Goal: Task Accomplishment & Management: Manage account settings

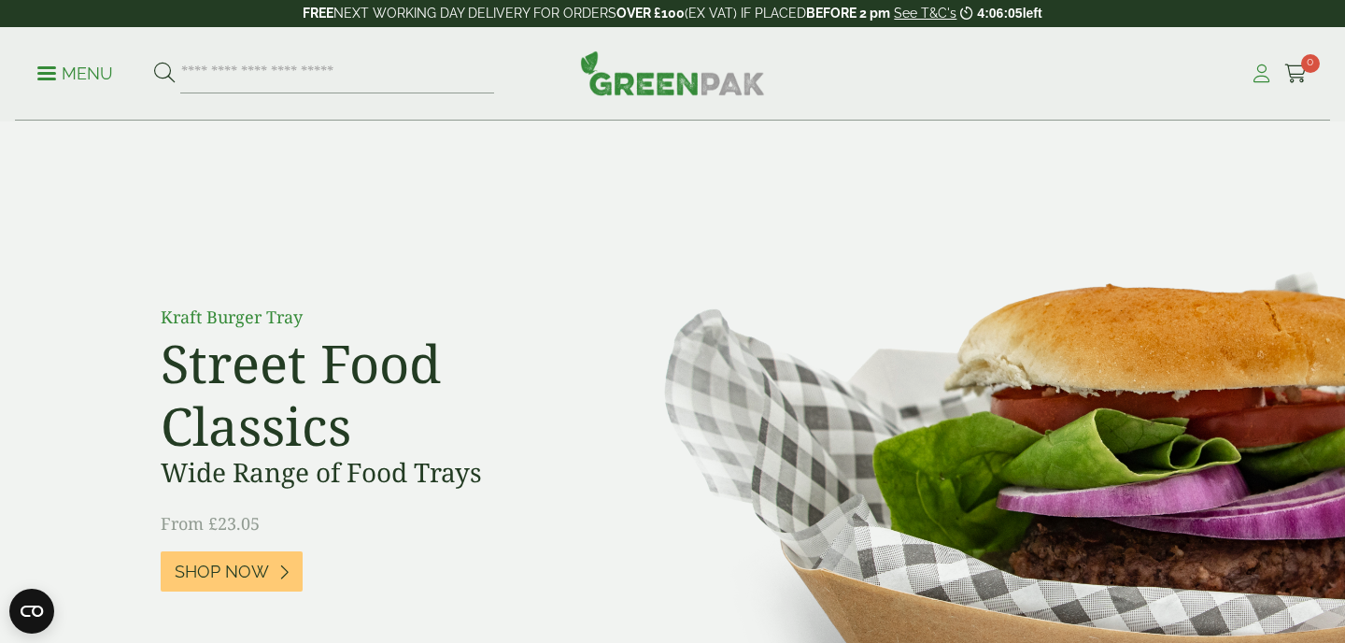
click at [1261, 69] on icon at bounding box center [1261, 73] width 23 height 19
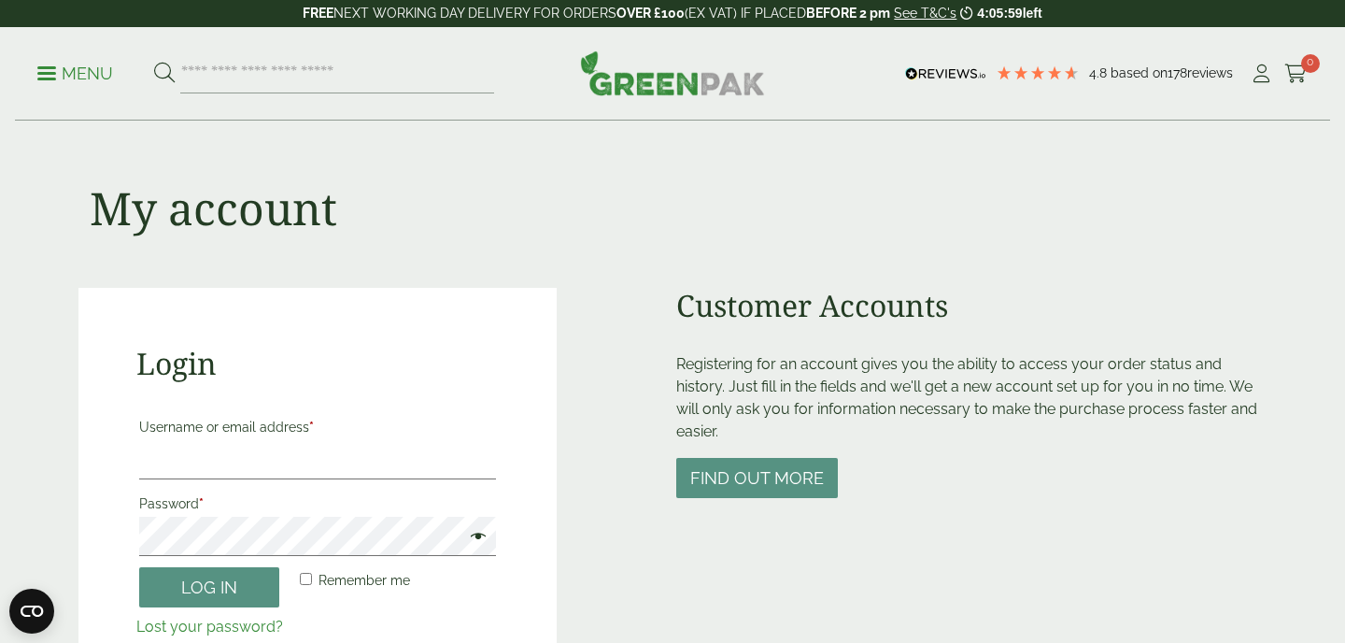
click at [136, 642] on div at bounding box center [136, 653] width 0 height 0
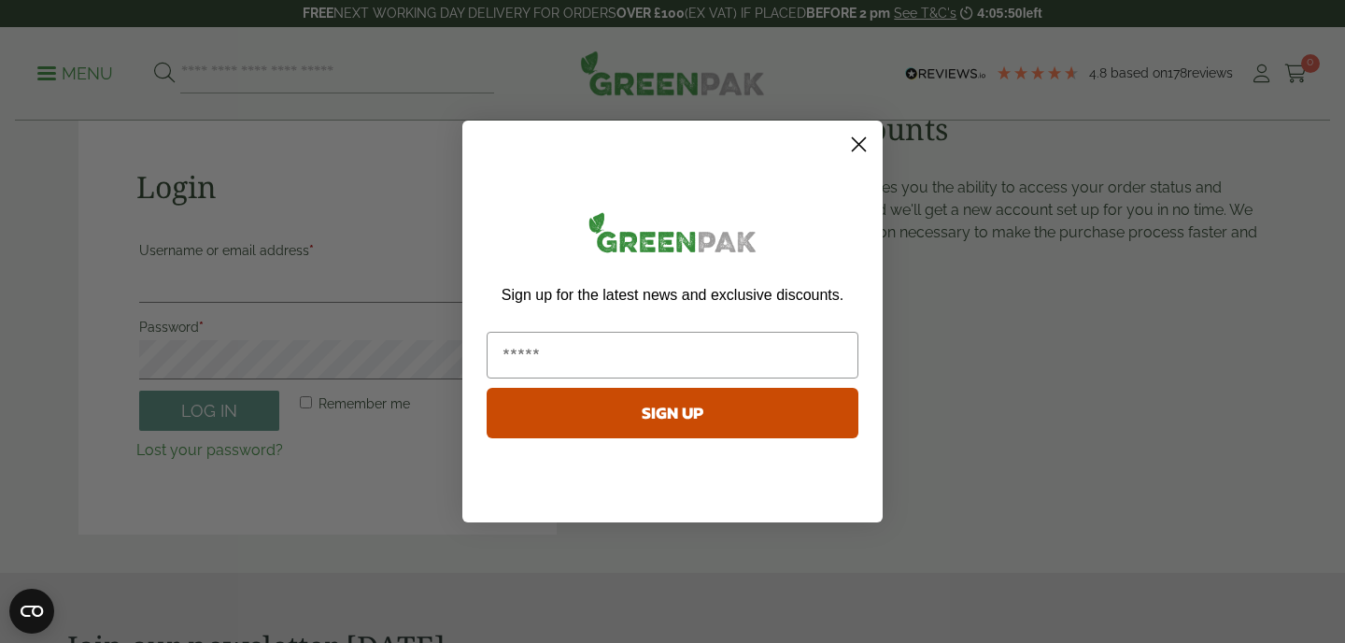
scroll to position [178, 0]
click at [854, 149] on icon "Close dialog" at bounding box center [859, 144] width 13 height 13
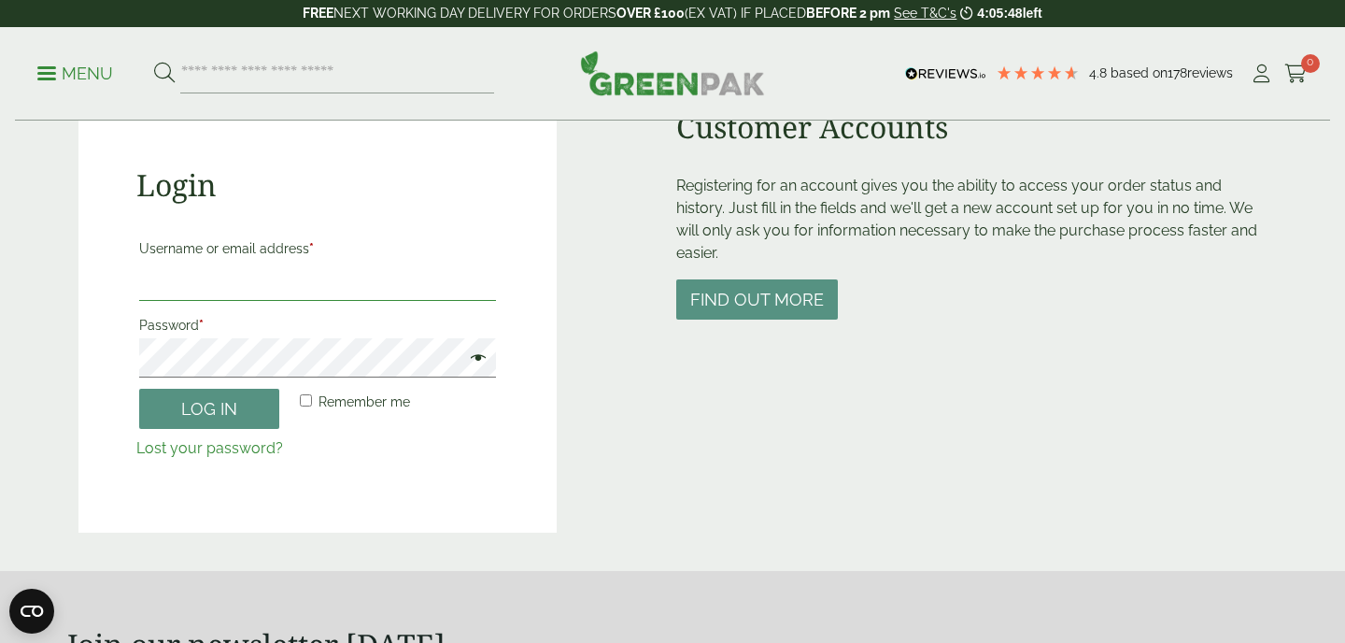
click at [338, 287] on input "Username or email address *" at bounding box center [317, 281] width 357 height 39
click at [179, 451] on link "Lost your password?" at bounding box center [209, 448] width 147 height 18
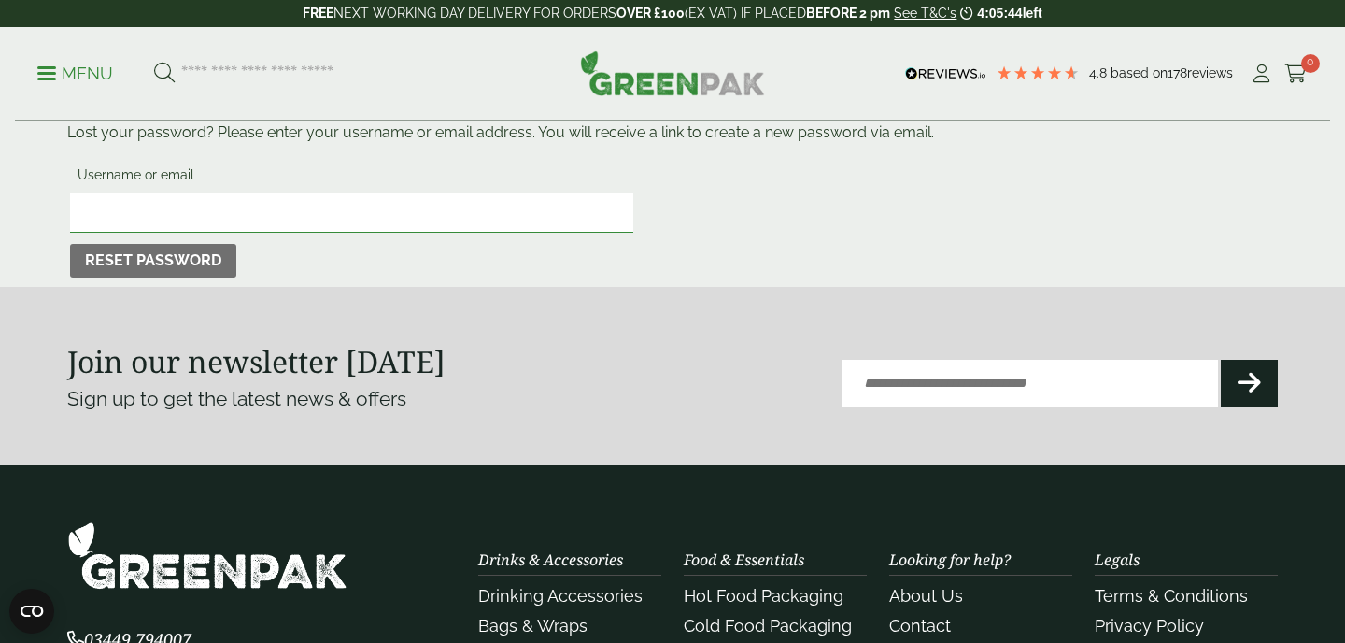
click at [260, 220] on input "Username or email" at bounding box center [351, 212] width 563 height 39
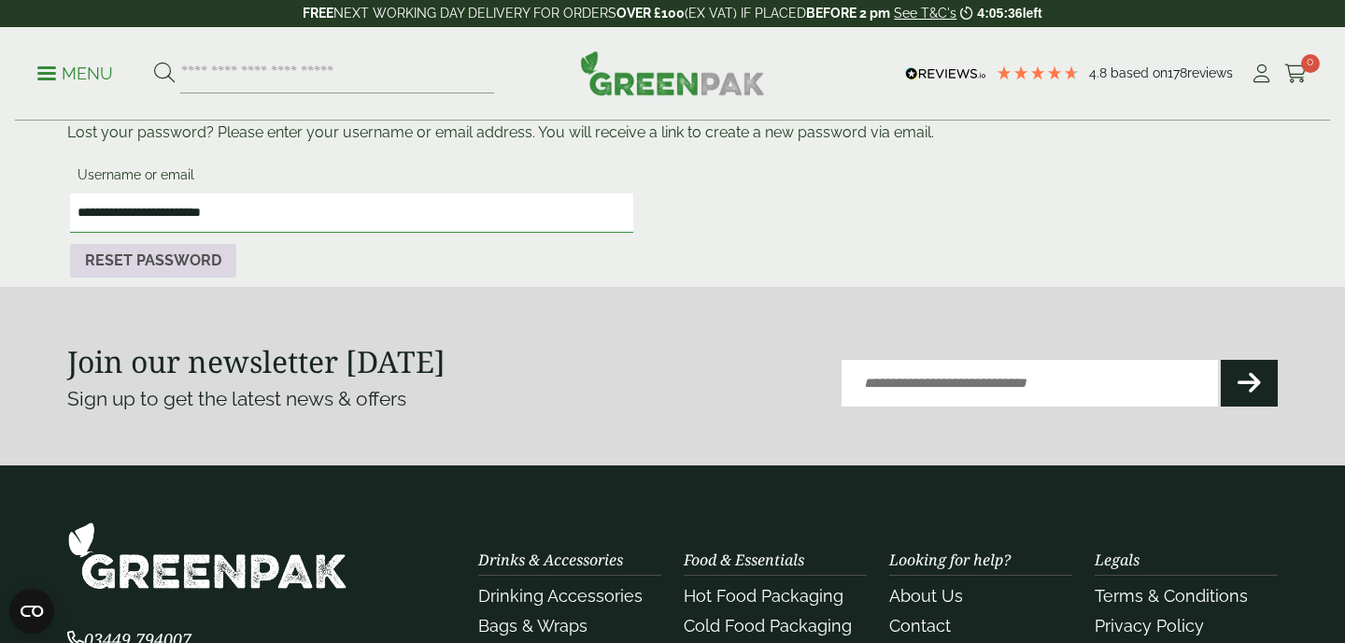
type input "**********"
click at [166, 263] on button "Reset password" at bounding box center [153, 261] width 166 height 34
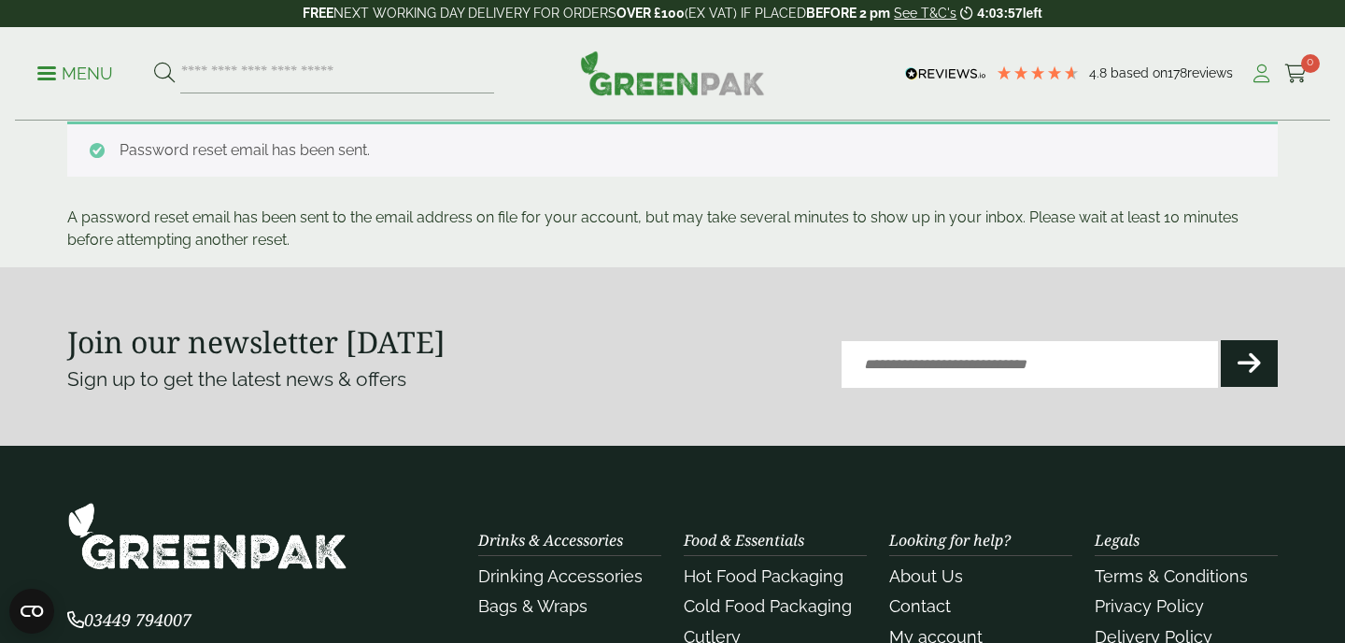
click at [1264, 69] on icon at bounding box center [1261, 73] width 23 height 19
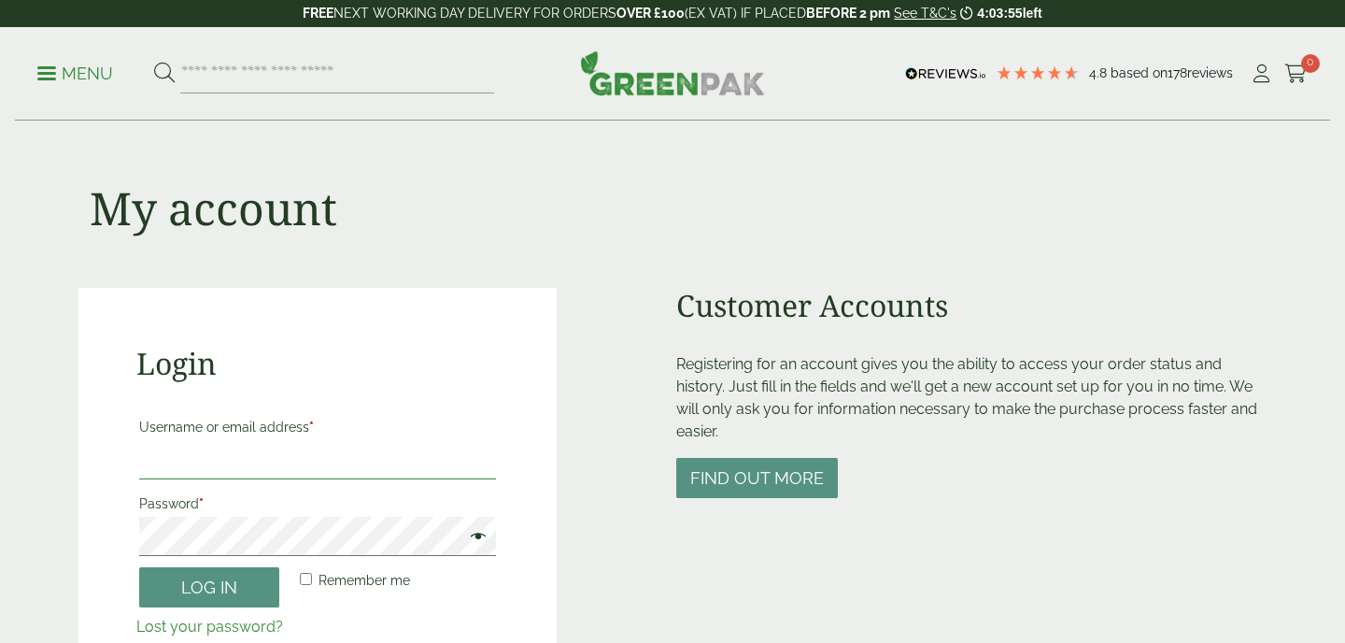
click at [225, 455] on input "Username or email address *" at bounding box center [317, 459] width 357 height 39
click at [139, 567] on button "Log in" at bounding box center [209, 587] width 140 height 40
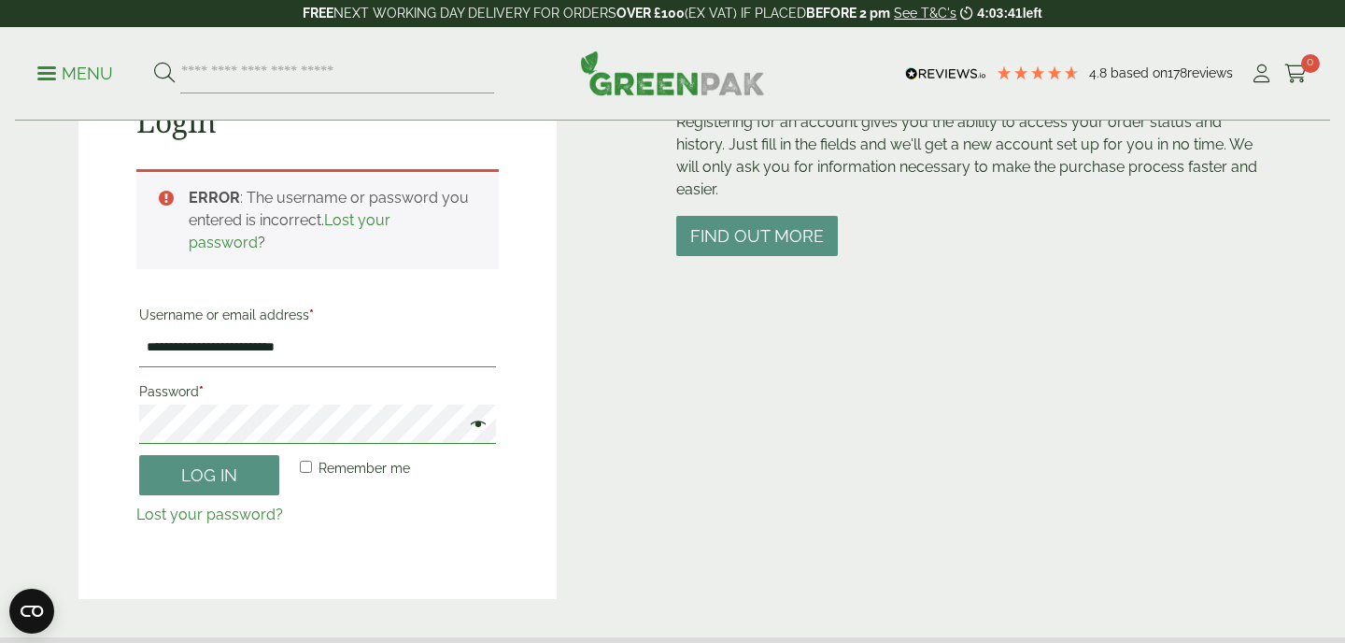
scroll to position [242, 0]
drag, startPoint x: 178, startPoint y: 347, endPoint x: 101, endPoint y: 336, distance: 78.2
click at [101, 336] on div "**********" at bounding box center [317, 322] width 478 height 553
type input "**********"
click at [180, 483] on button "Log in" at bounding box center [209, 475] width 140 height 40
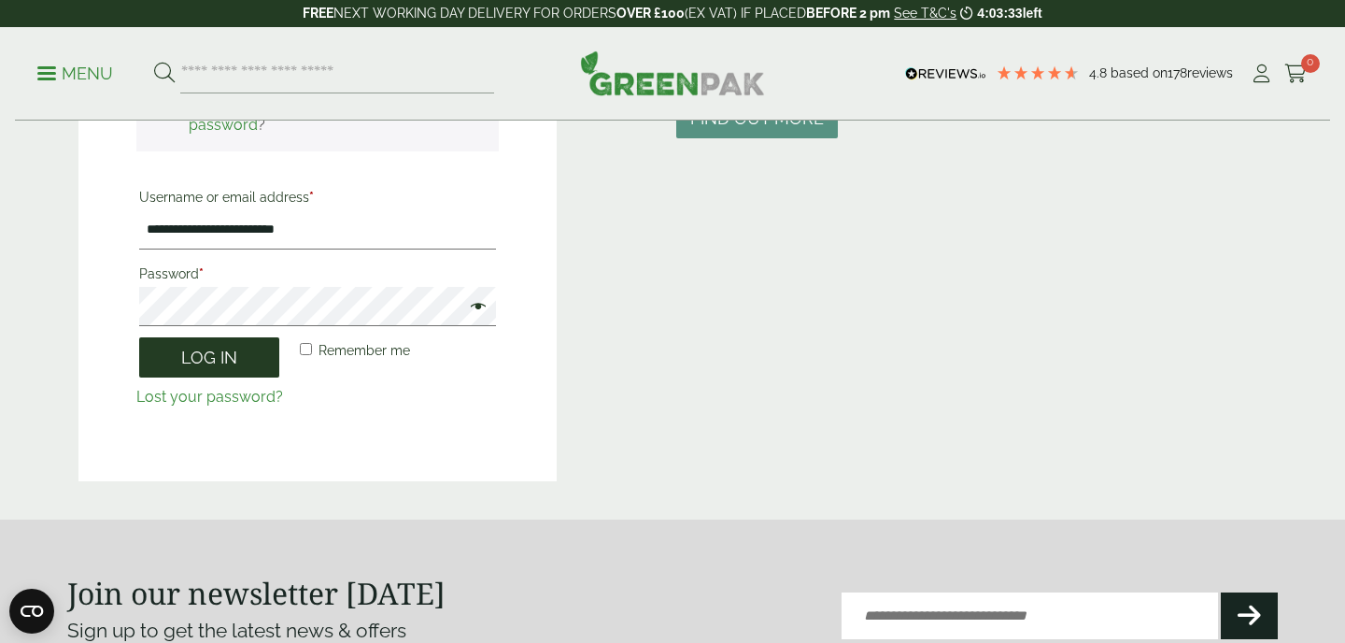
scroll to position [359, 0]
